Goal: Information Seeking & Learning: Stay updated

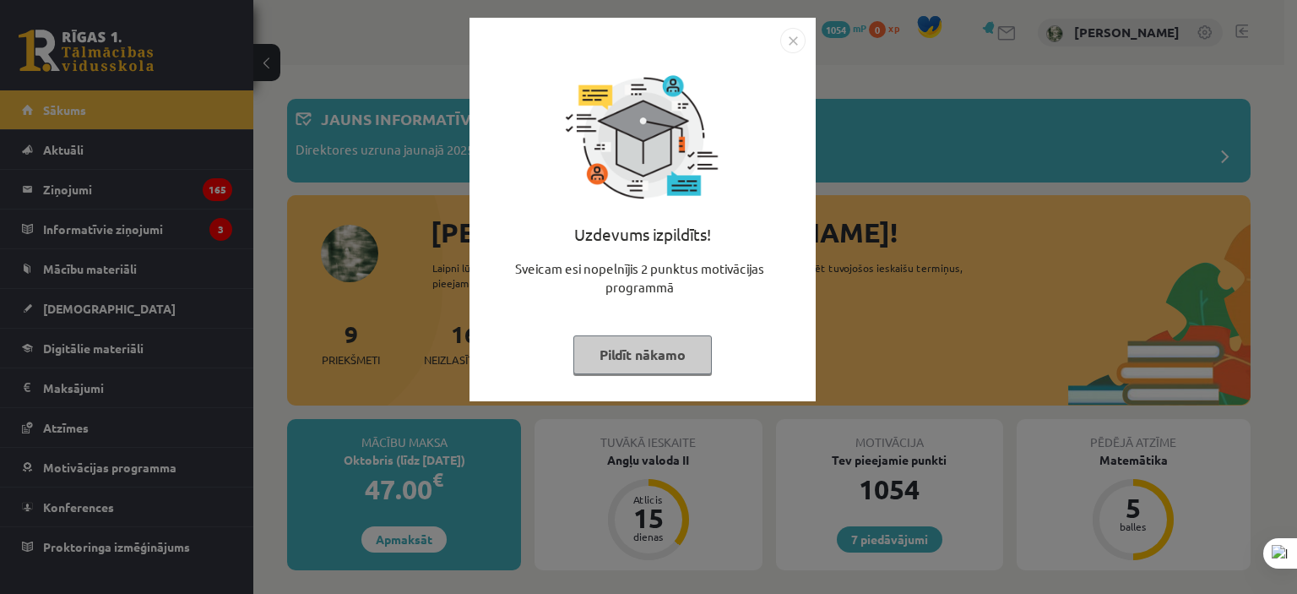
click at [664, 352] on button "Pildīt nākamo" at bounding box center [642, 354] width 138 height 39
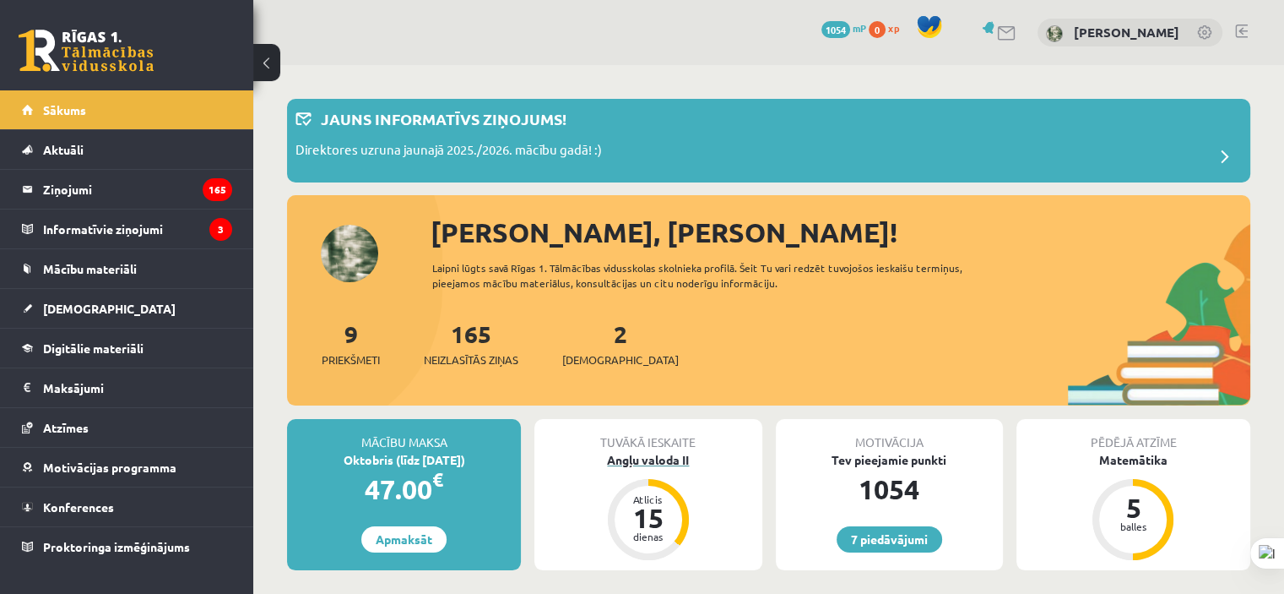
click at [659, 461] on div "Angļu valoda II" at bounding box center [647, 460] width 227 height 18
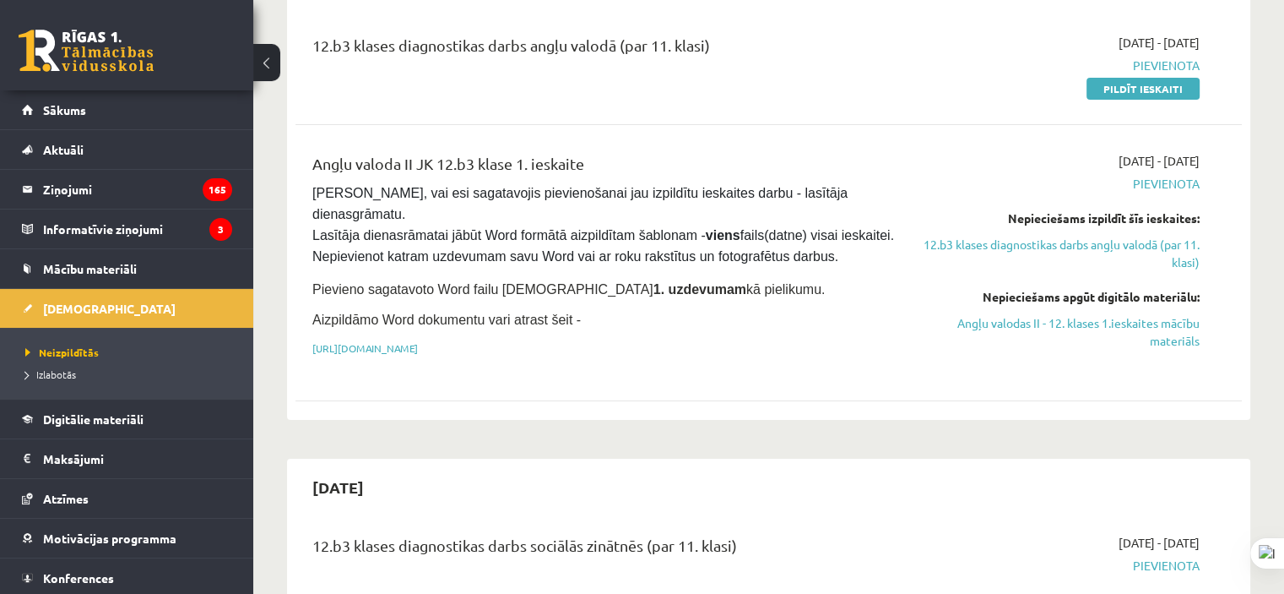
scroll to position [169, 0]
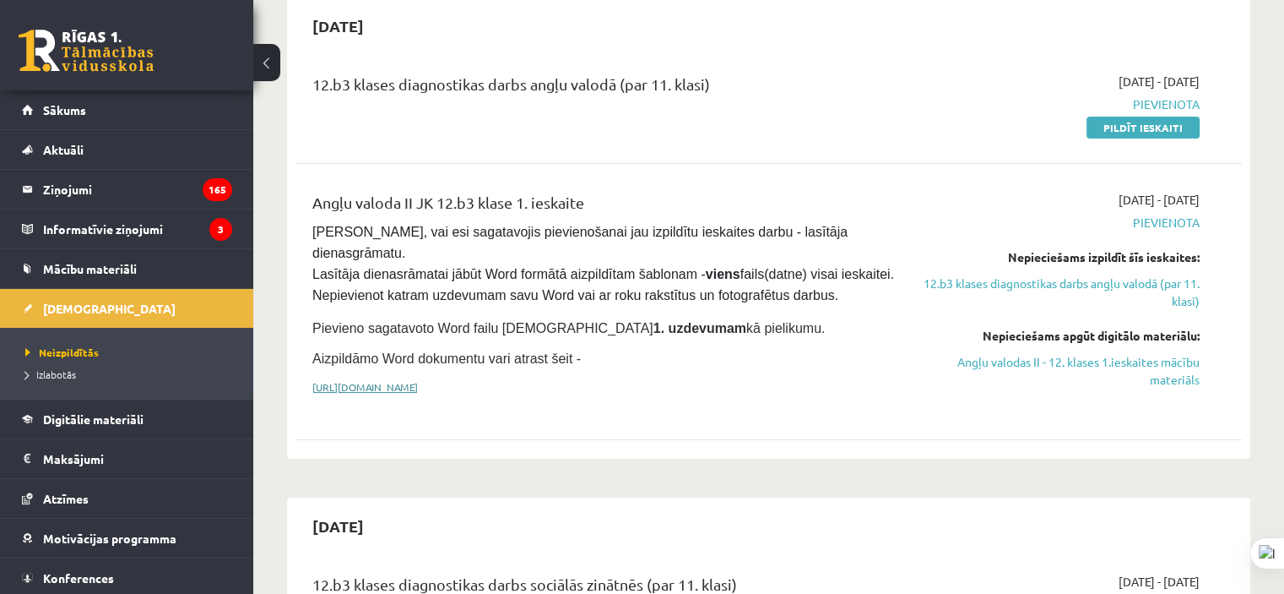
click at [418, 380] on link "https://drive.google.com/drive/folders/1IHE_ip15KOAbO2Se1NDGwZ2e__vlzPUf?usp=sh…" at bounding box center [365, 387] width 106 height 14
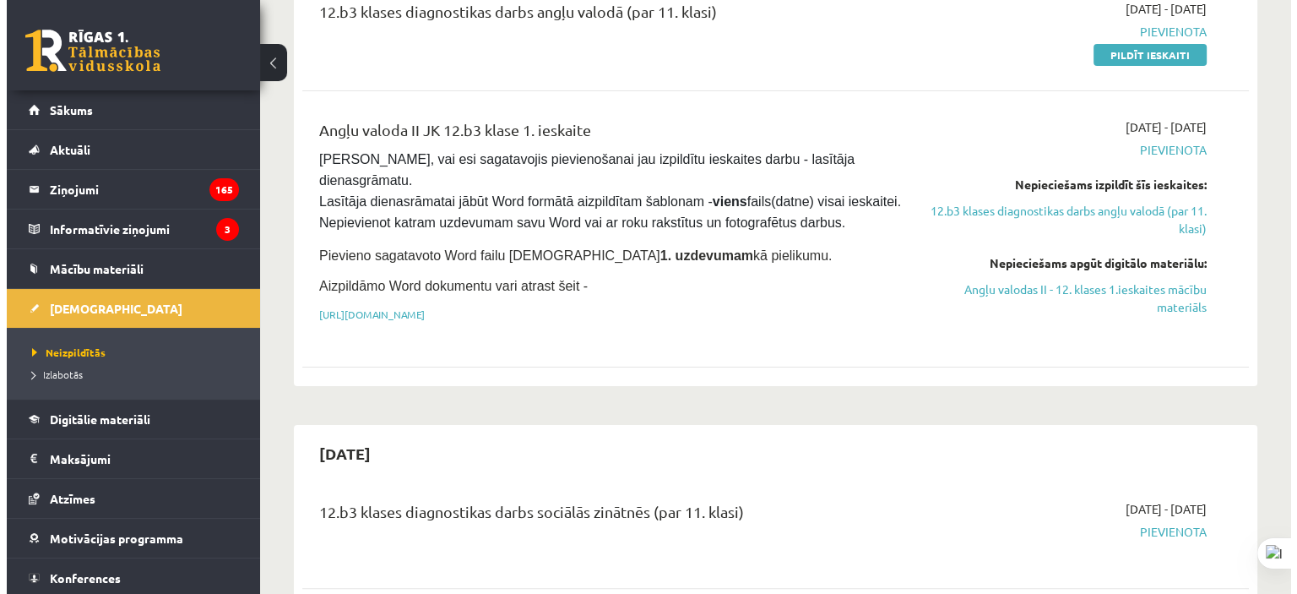
scroll to position [0, 0]
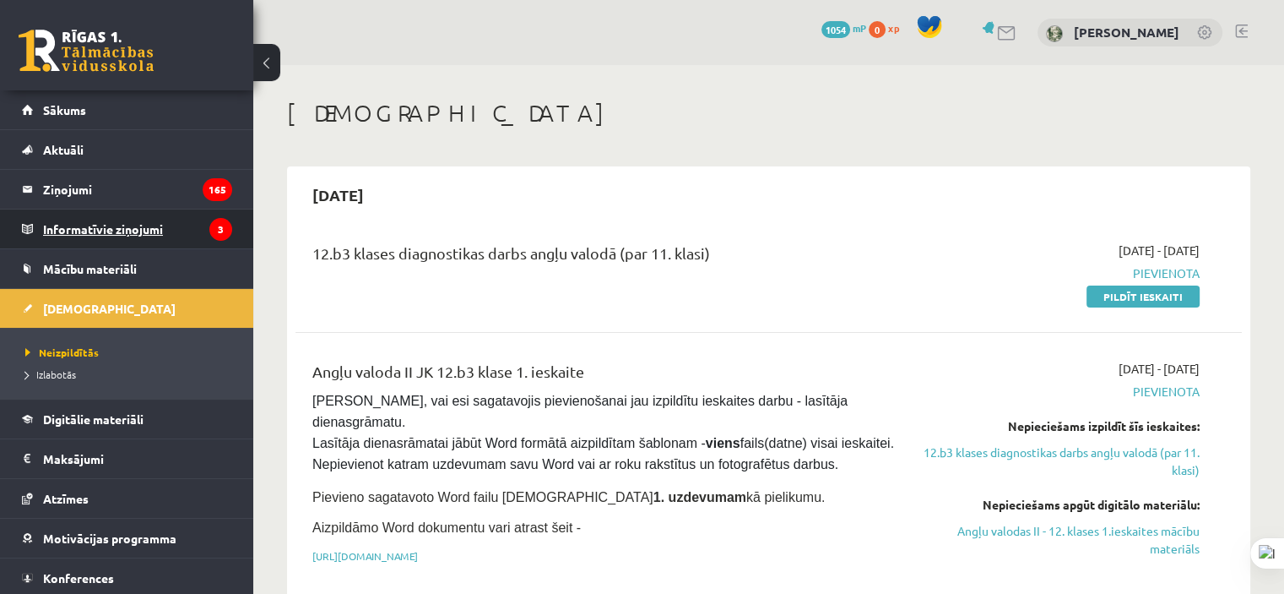
click at [144, 216] on legend "Informatīvie ziņojumi 3" at bounding box center [137, 228] width 189 height 39
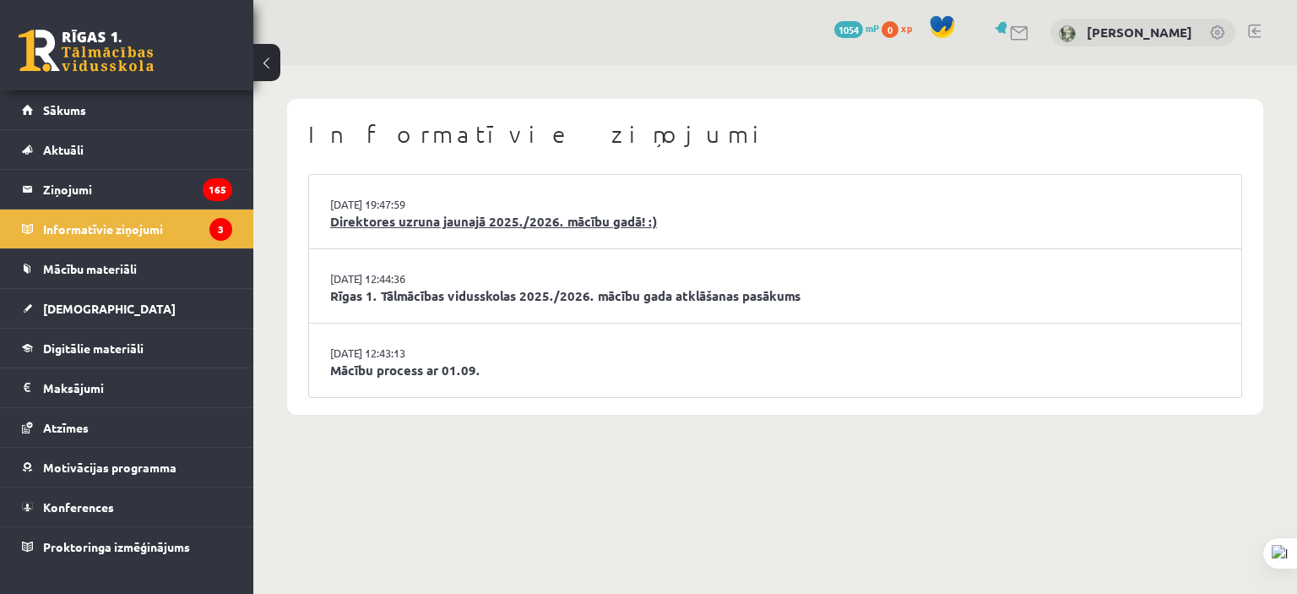
click at [560, 219] on link "Direktores uzruna jaunajā 2025./2026. mācību gadā! :)" at bounding box center [775, 221] width 890 height 19
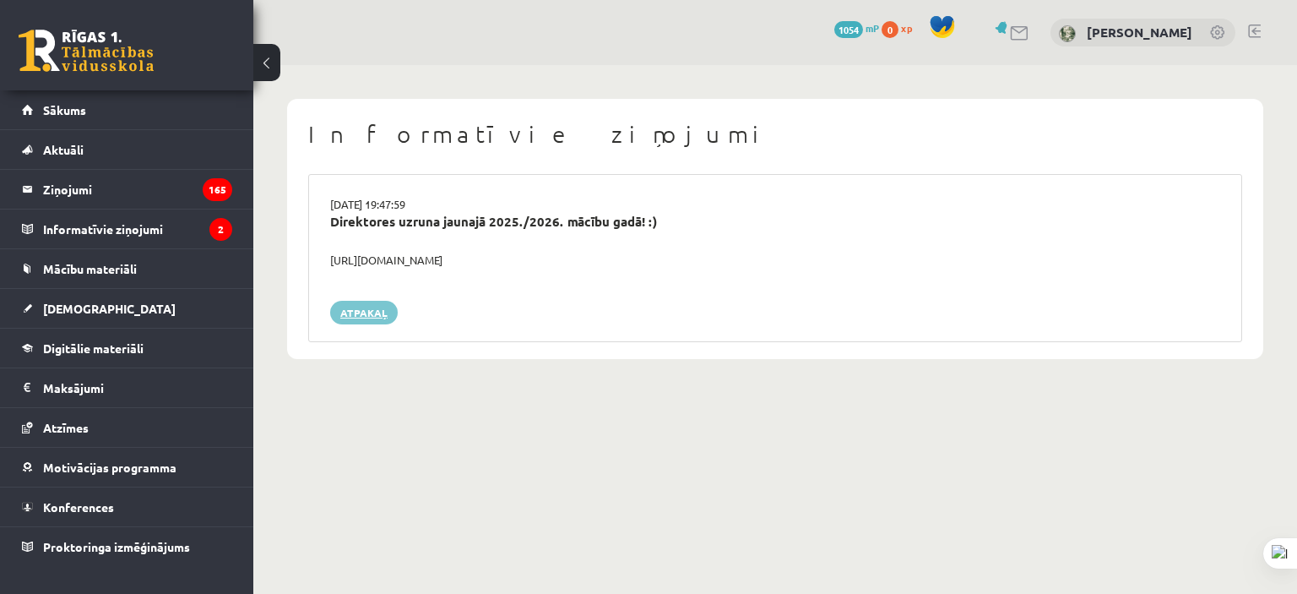
click at [371, 303] on link "Atpakaļ" at bounding box center [364, 313] width 68 height 24
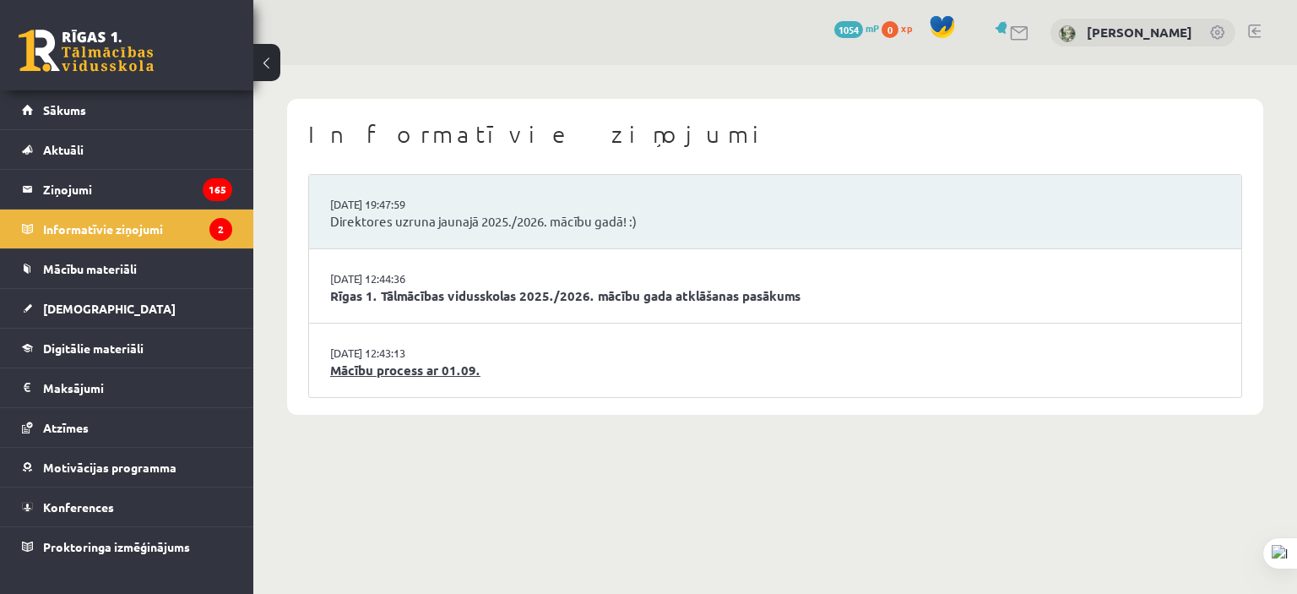
click at [426, 374] on link "Mācību process ar 01.09." at bounding box center [775, 369] width 890 height 19
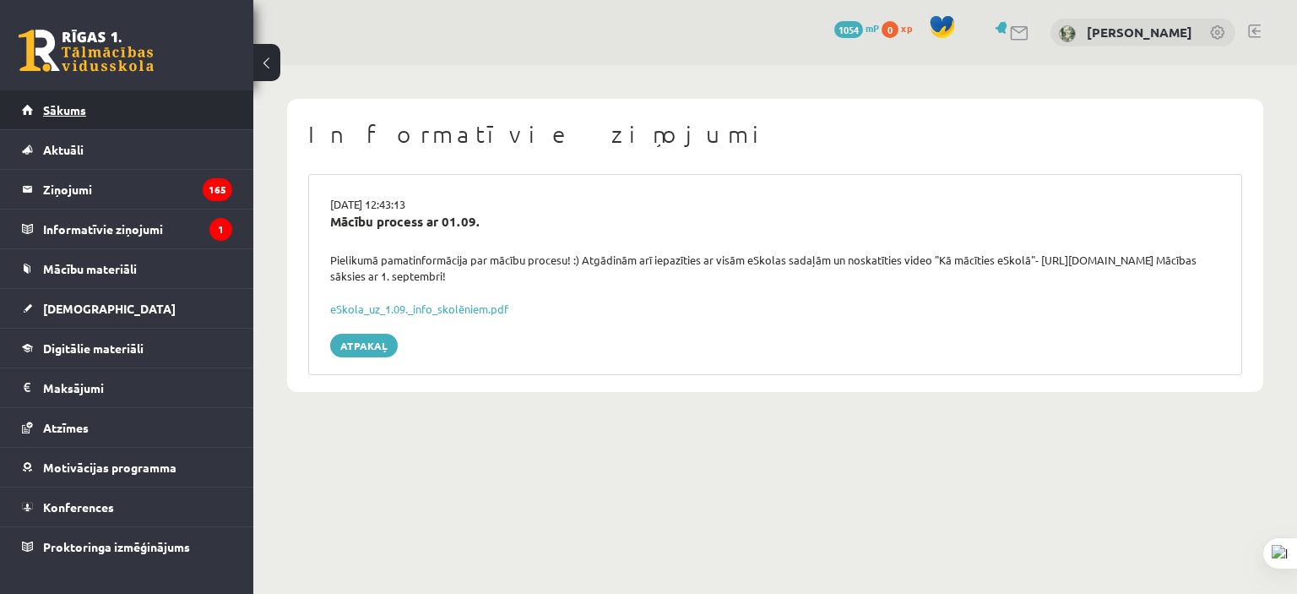
click at [65, 116] on span "Sākums" at bounding box center [64, 109] width 43 height 15
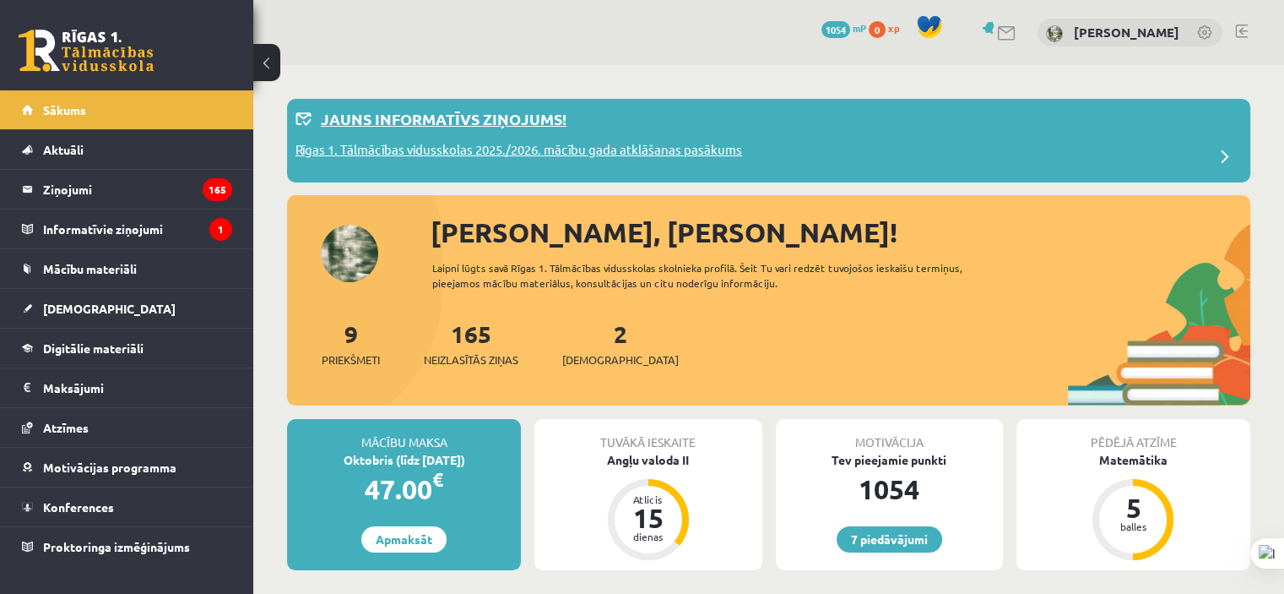
click at [768, 140] on div "Rīgas 1. Tālmācības vidusskolas 2025./2026. mācību gada atklāšanas pasākums" at bounding box center [768, 157] width 946 height 34
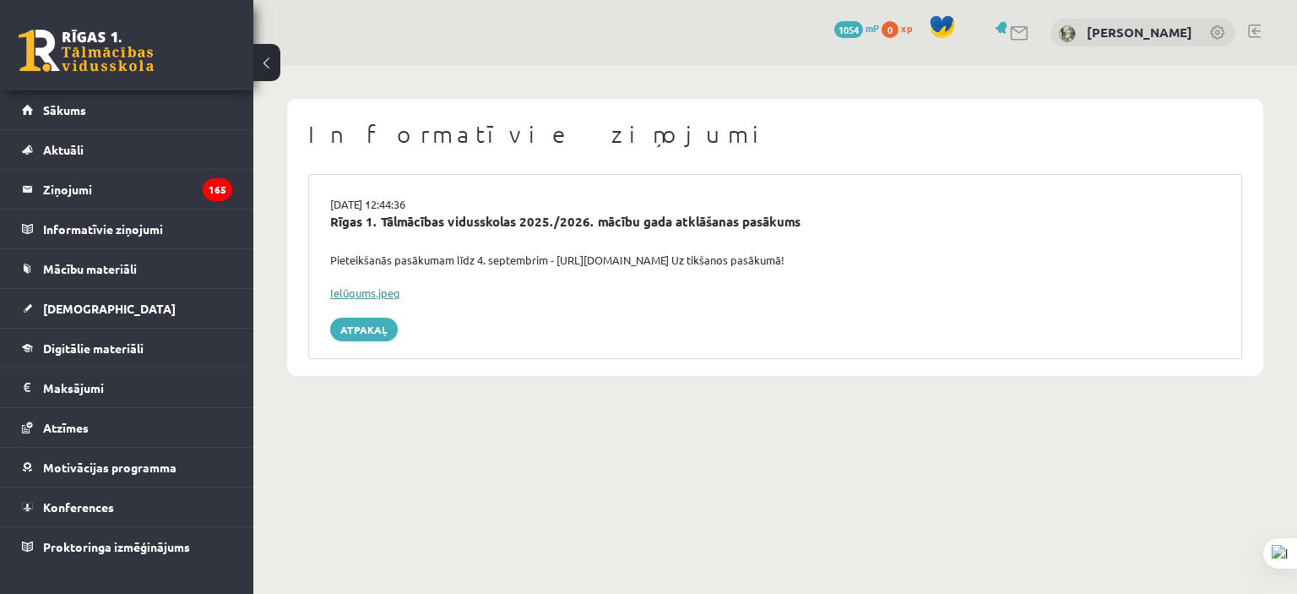
click at [364, 294] on link "Ielūgums.jpeg" at bounding box center [365, 292] width 70 height 14
click at [1033, 205] on div "29.08.2025 12:44:36" at bounding box center [774, 204] width 915 height 17
click at [88, 123] on link "Sākums" at bounding box center [127, 109] width 210 height 39
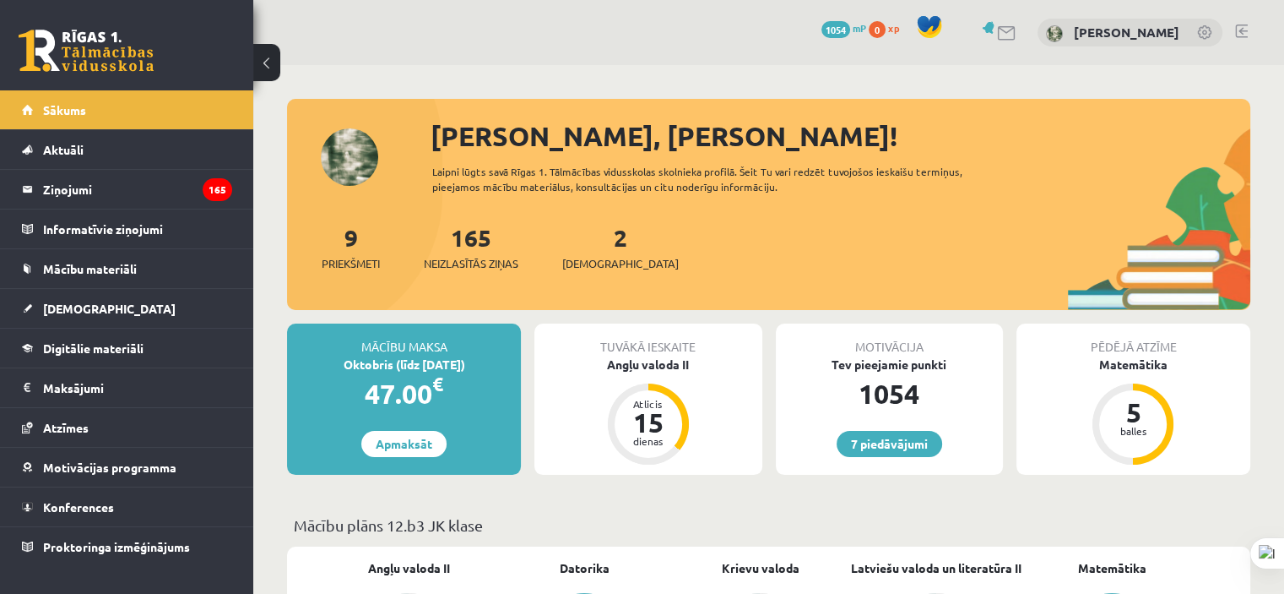
click at [67, 61] on link at bounding box center [86, 51] width 135 height 42
